Goal: Answer question/provide support: Share knowledge or assist other users

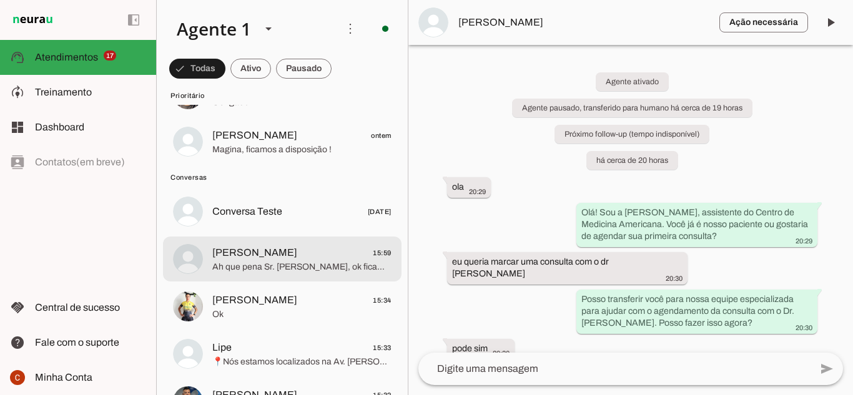
scroll to position [811, 0]
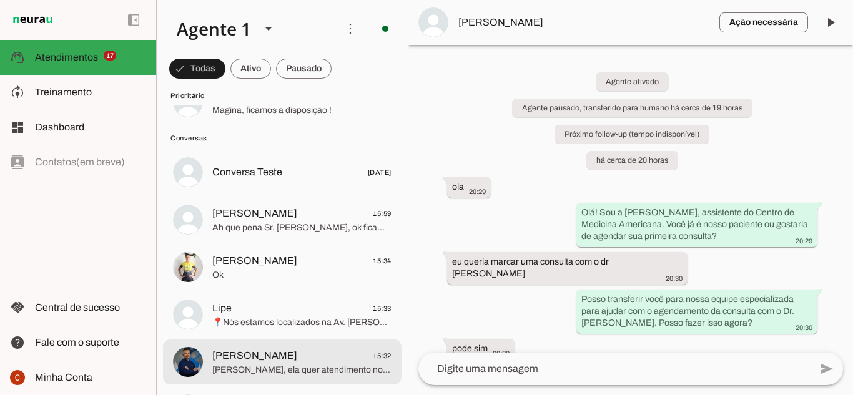
click at [274, 369] on span "[PERSON_NAME], ela quer atendimento no domingo kkk" at bounding box center [301, 370] width 179 height 12
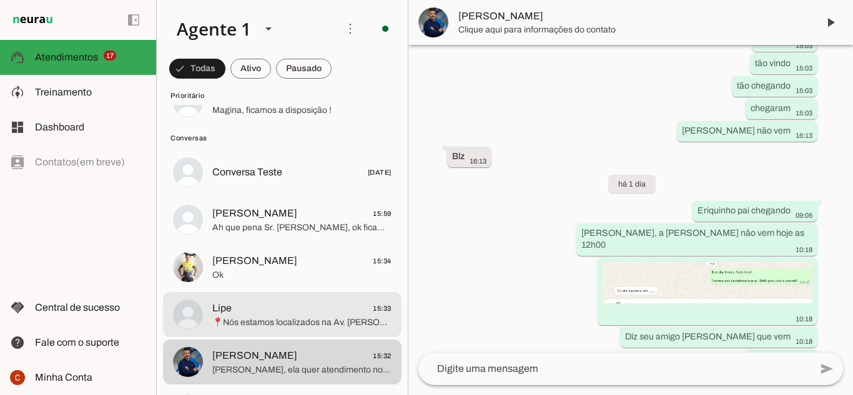
scroll to position [687, 0]
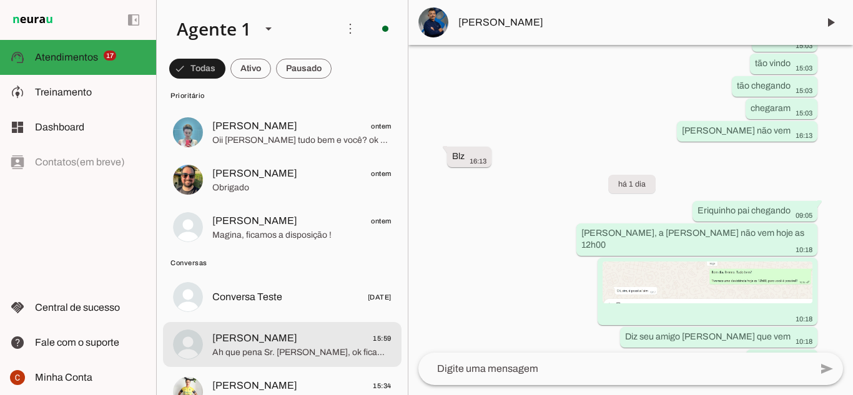
click at [262, 345] on span "[PERSON_NAME]" at bounding box center [254, 338] width 85 height 15
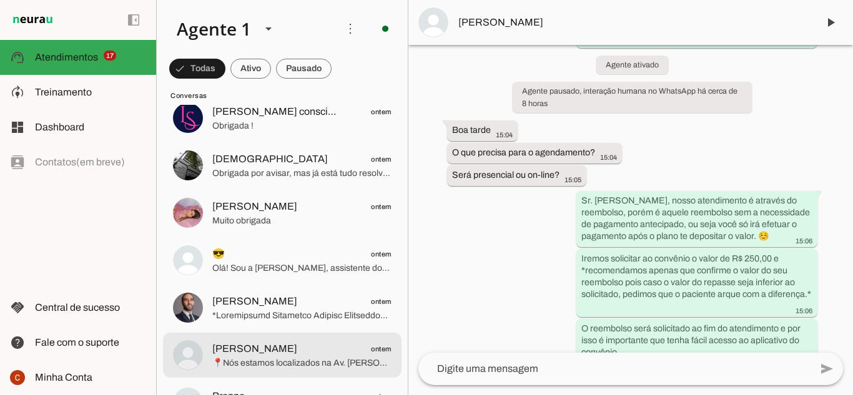
scroll to position [4120, 0]
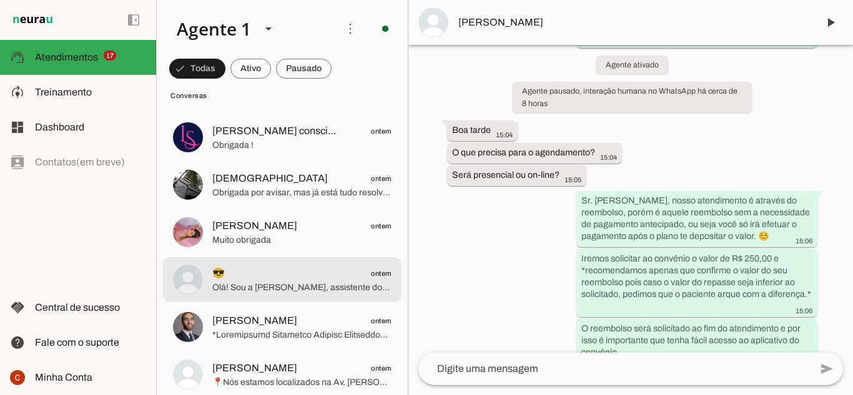
click at [258, 278] on span "😎 ontem" at bounding box center [301, 274] width 179 height 16
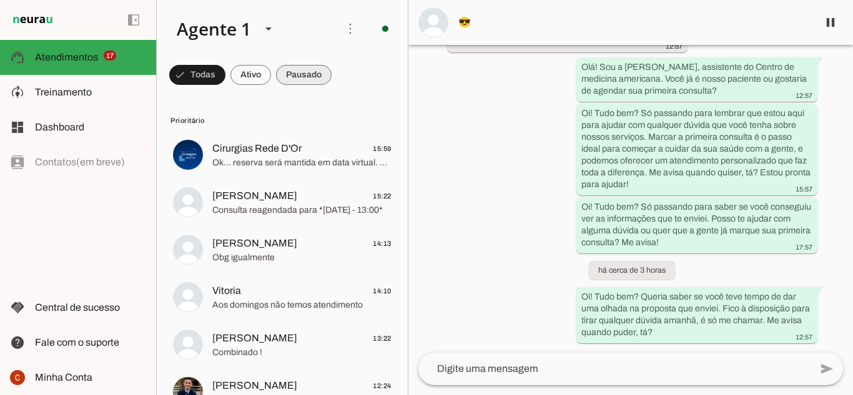
click at [303, 73] on span at bounding box center [304, 75] width 56 height 30
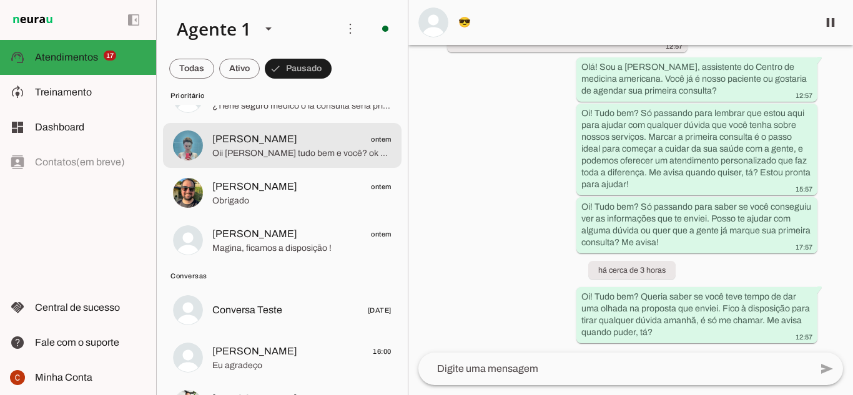
scroll to position [687, 0]
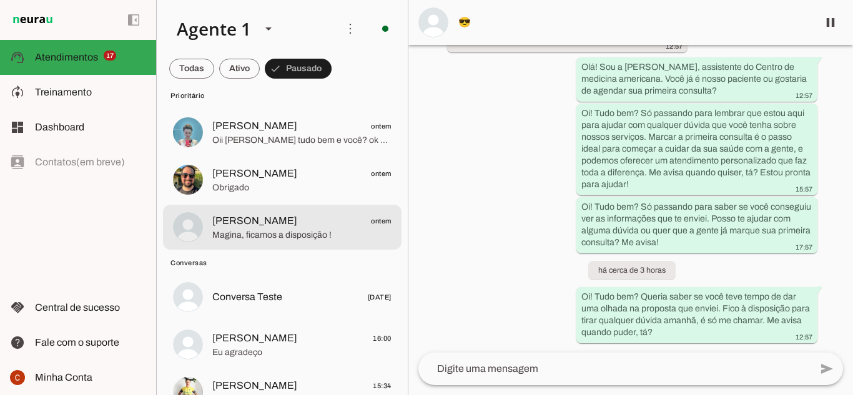
click at [278, 240] on span "Magina, ficamos a disposição !" at bounding box center [301, 235] width 179 height 12
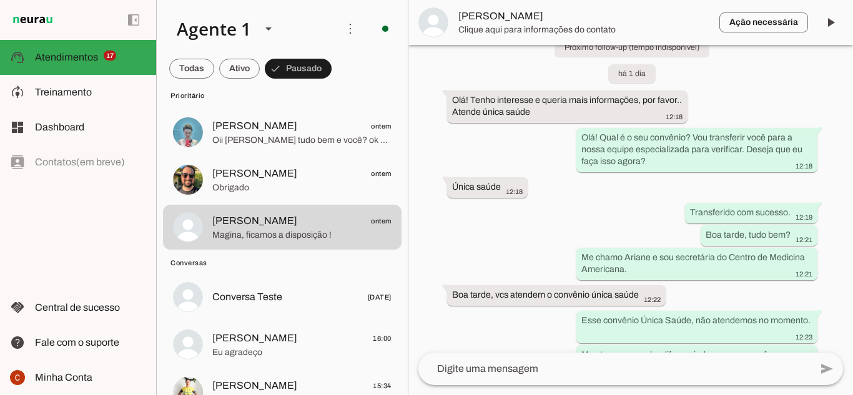
scroll to position [220, 0]
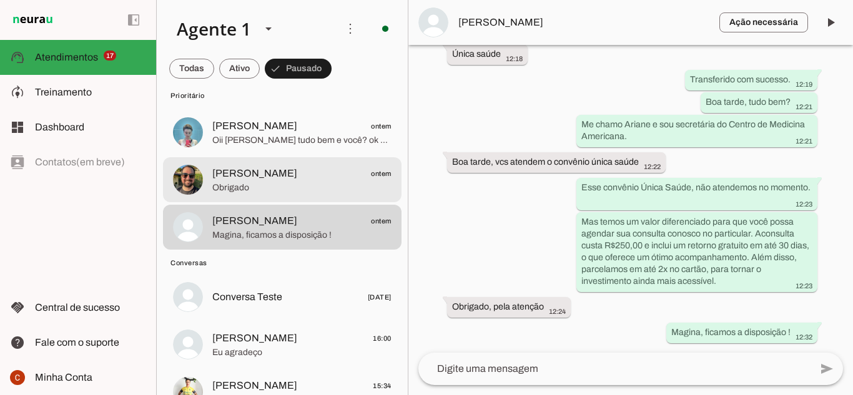
click at [249, 187] on span "Obrigado" at bounding box center [301, 188] width 179 height 12
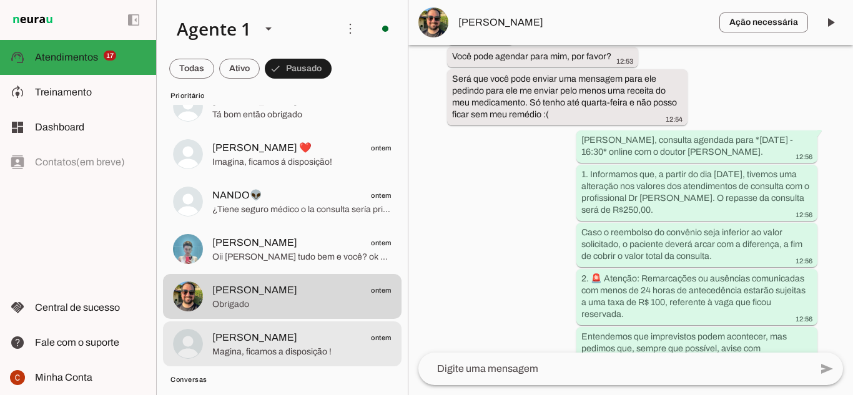
scroll to position [562, 0]
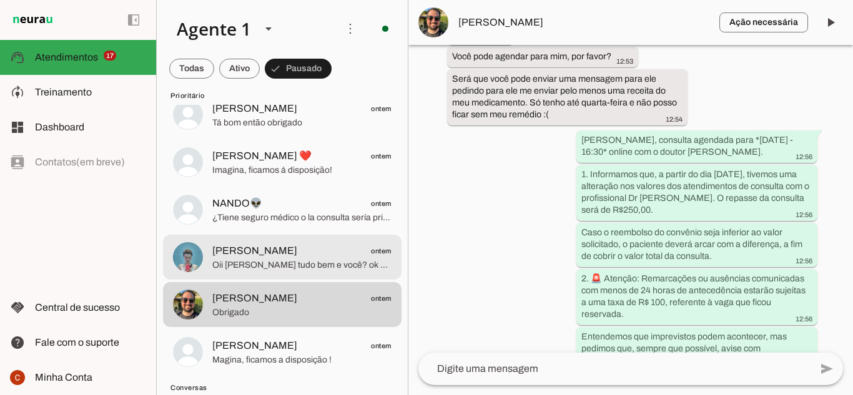
click at [255, 247] on span "[PERSON_NAME]" at bounding box center [254, 250] width 85 height 15
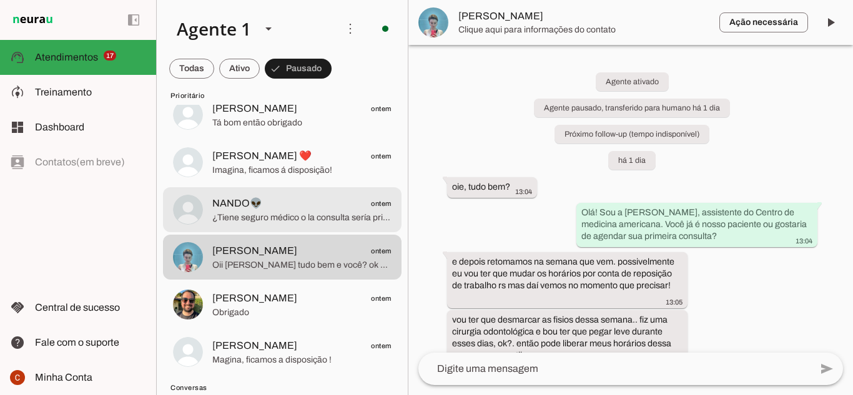
click at [262, 222] on span "¿Tiene seguro médico o la consulta sería privada?" at bounding box center [301, 218] width 179 height 12
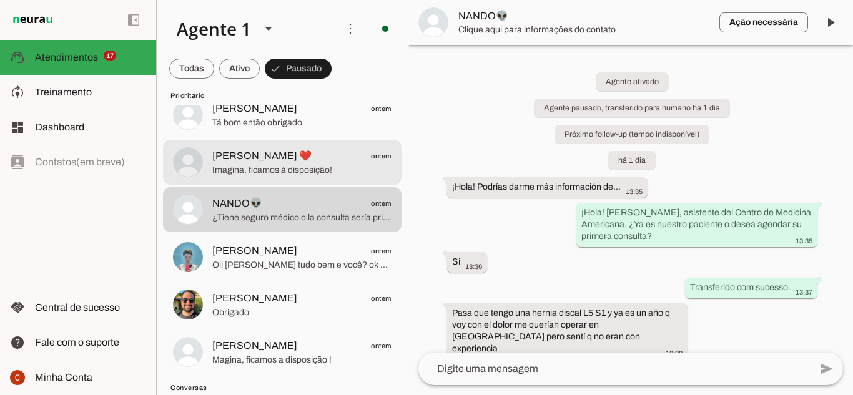
click at [272, 178] on md-item "[PERSON_NAME] ❤️ ontem Imagina, ficamos á disposição!" at bounding box center [282, 162] width 238 height 45
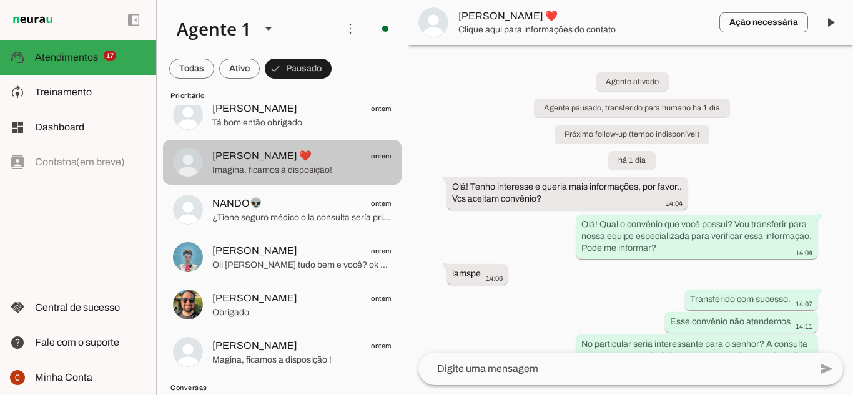
click at [273, 110] on span "[PERSON_NAME]" at bounding box center [254, 108] width 85 height 15
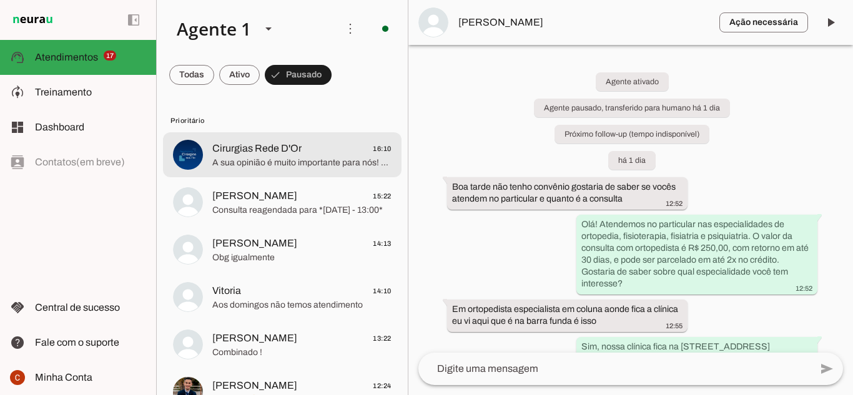
click at [242, 174] on md-item "Cirurgias Rede D'Or 16:10 A sua opinião é muito importante para nós! Acesse o l…" at bounding box center [282, 154] width 238 height 45
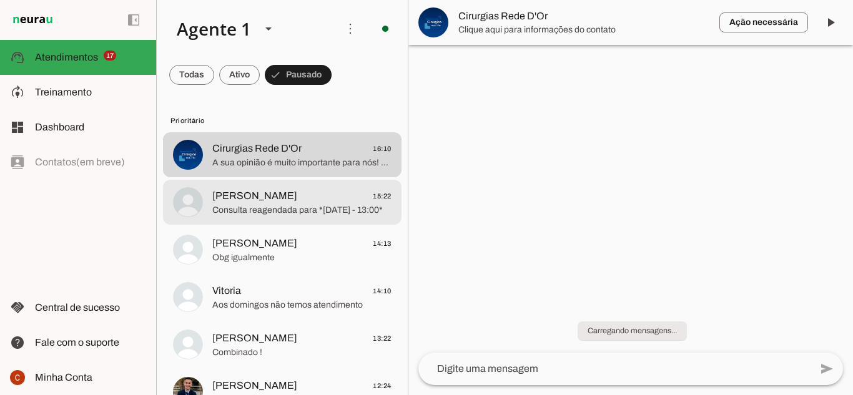
click at [238, 194] on span "[PERSON_NAME]" at bounding box center [254, 196] width 85 height 15
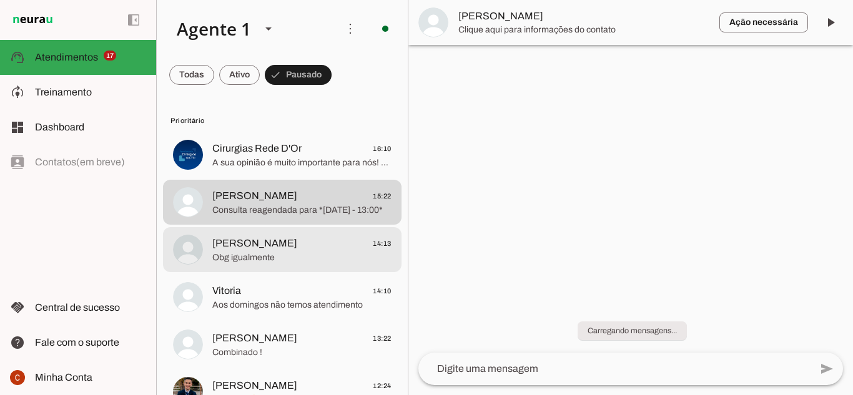
click at [309, 253] on span "Obg igualmente" at bounding box center [301, 258] width 179 height 12
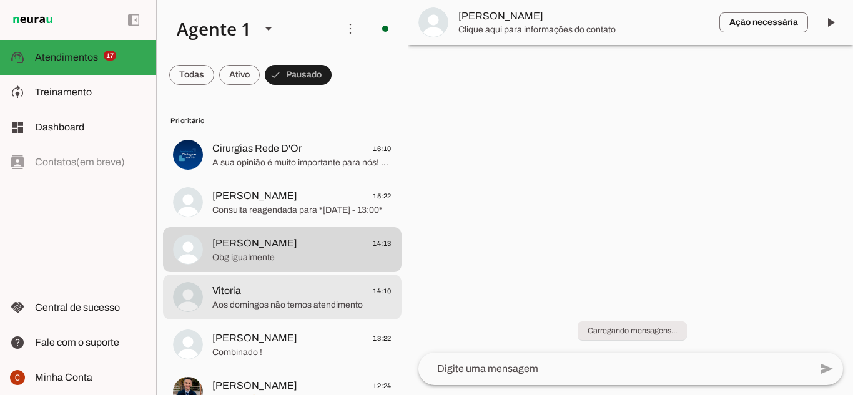
click at [277, 299] on span "Aos domingos não temos atendimento" at bounding box center [301, 305] width 179 height 12
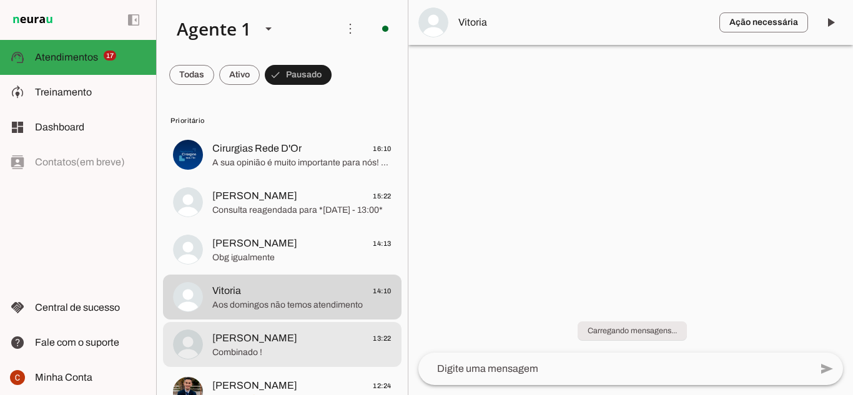
click at [255, 350] on span "Combinado !" at bounding box center [301, 352] width 179 height 12
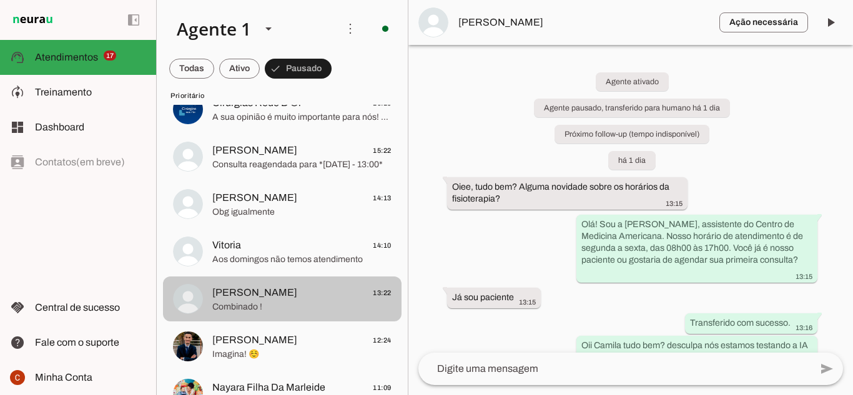
scroll to position [125, 0]
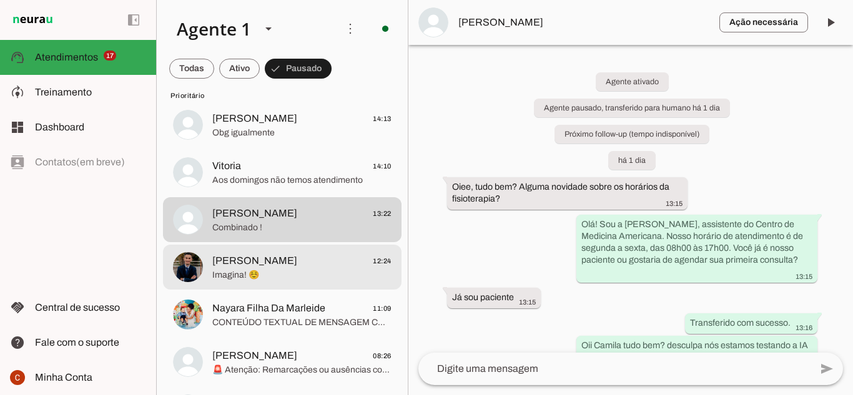
click at [293, 282] on div at bounding box center [301, 267] width 179 height 31
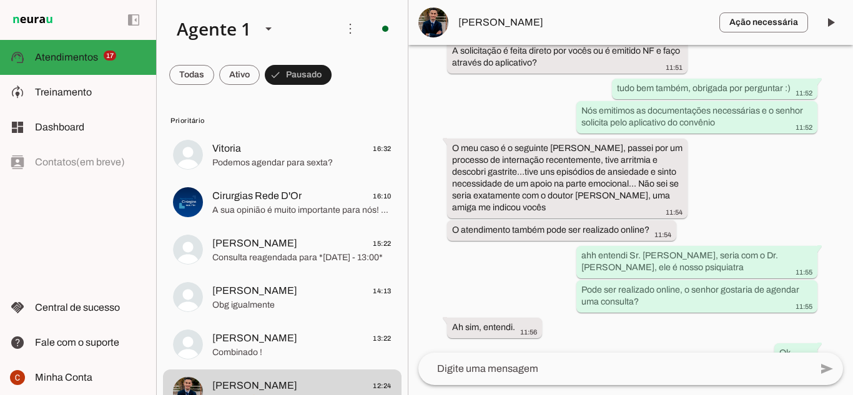
scroll to position [835, 0]
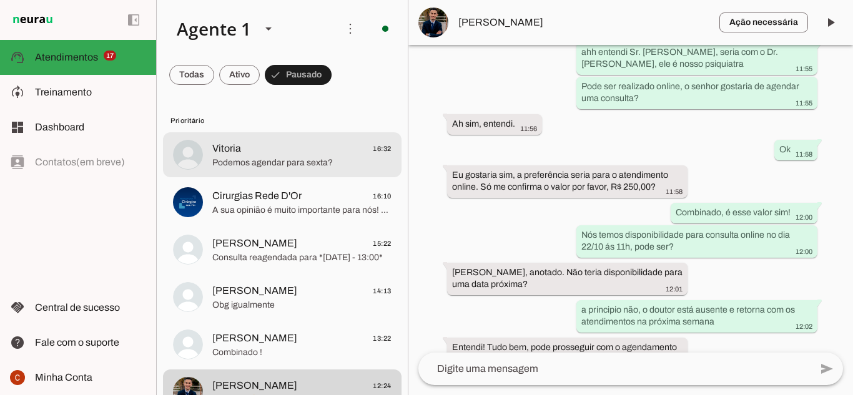
click at [269, 152] on span "Vitoria 16:32" at bounding box center [301, 149] width 179 height 16
